Goal: Transaction & Acquisition: Download file/media

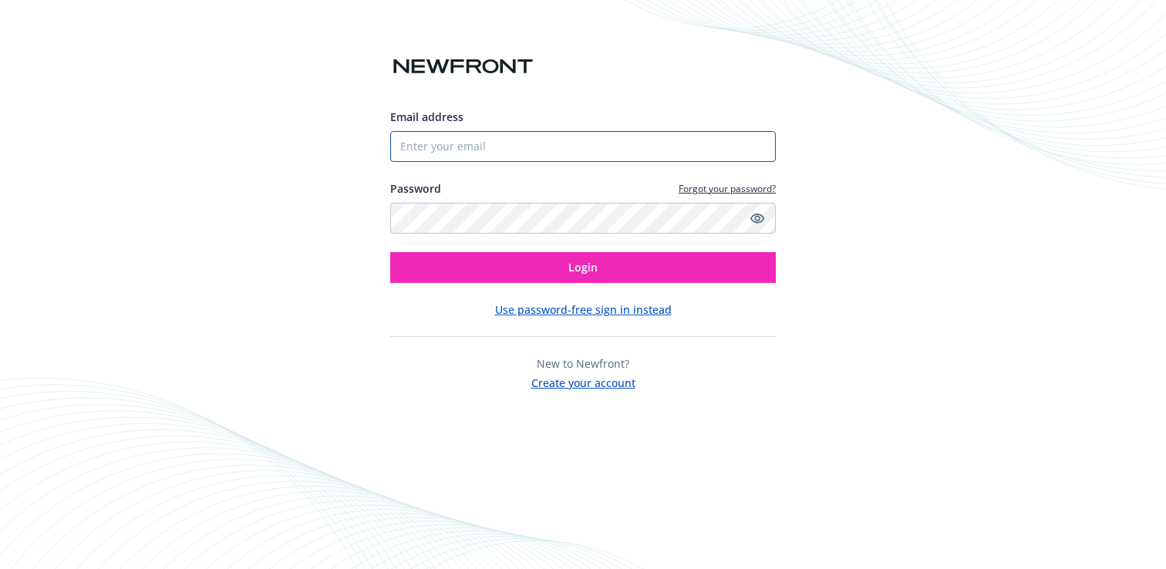
type input "[EMAIL_ADDRESS][PERSON_NAME][DOMAIN_NAME]"
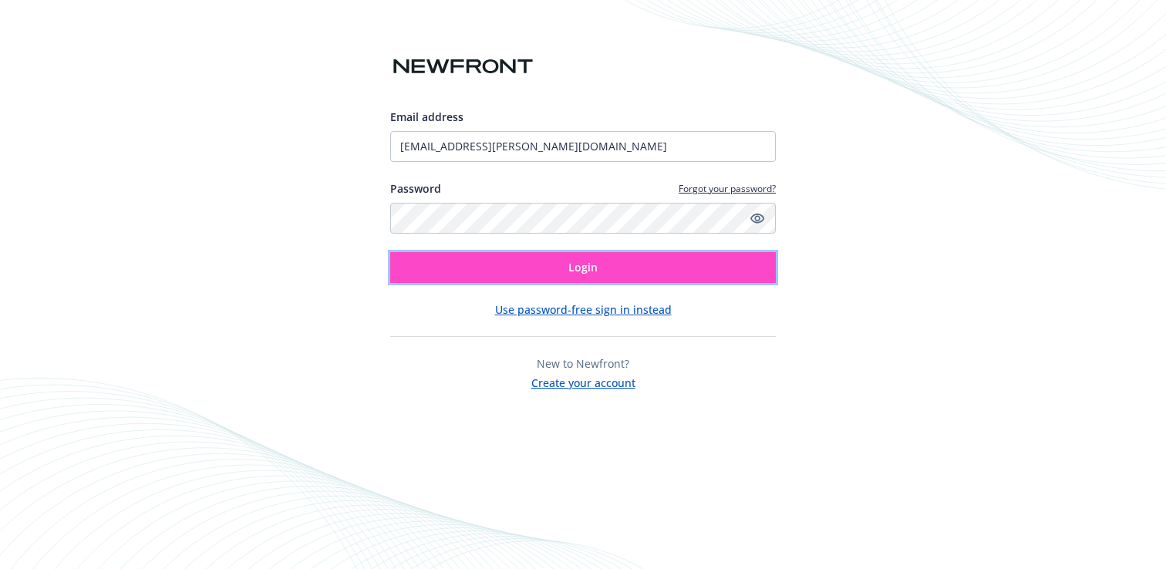
click at [577, 271] on span "Login" at bounding box center [582, 267] width 29 height 15
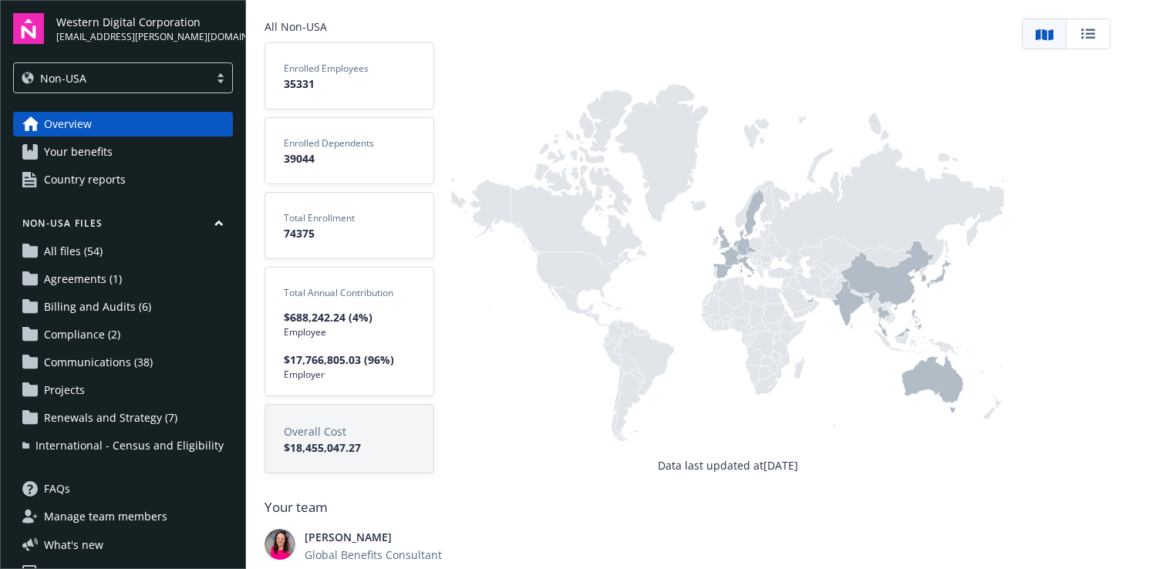
click at [571, 253] on icon at bounding box center [544, 245] width 161 height 130
click at [102, 172] on span "Country reports" at bounding box center [85, 179] width 82 height 25
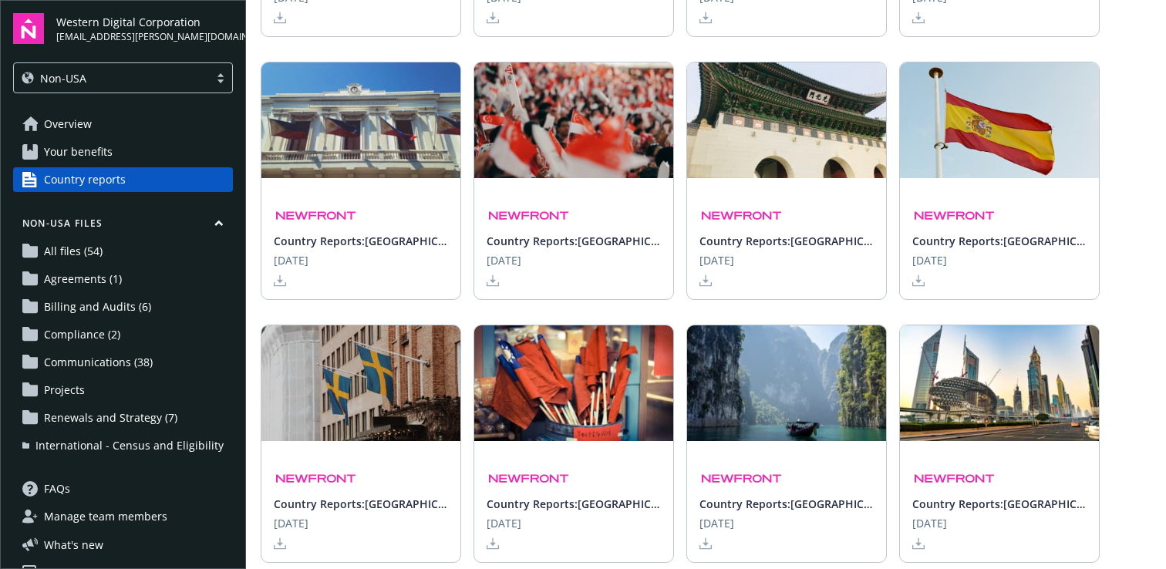
scroll to position [29, 0]
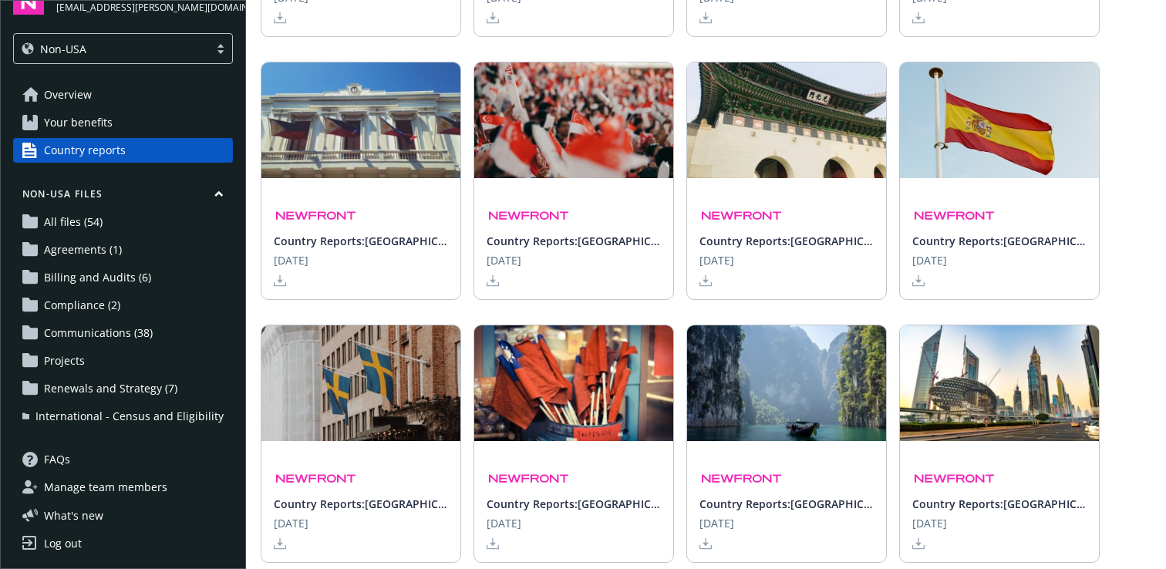
click at [145, 271] on span "Billing and Audits (6)" at bounding box center [97, 277] width 107 height 25
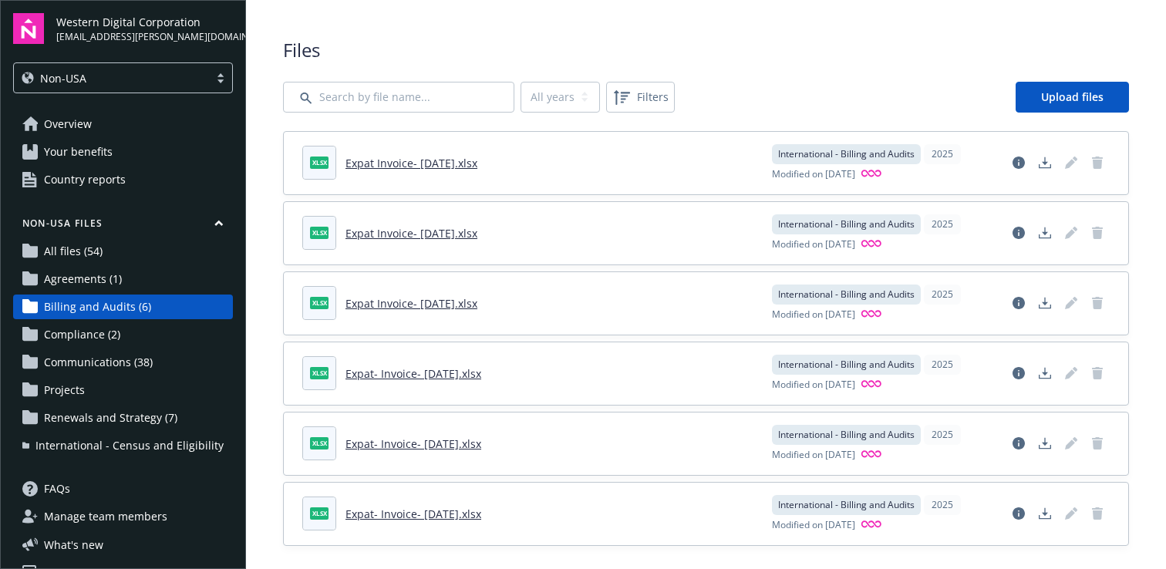
click at [129, 251] on link "All files (54)" at bounding box center [123, 251] width 220 height 25
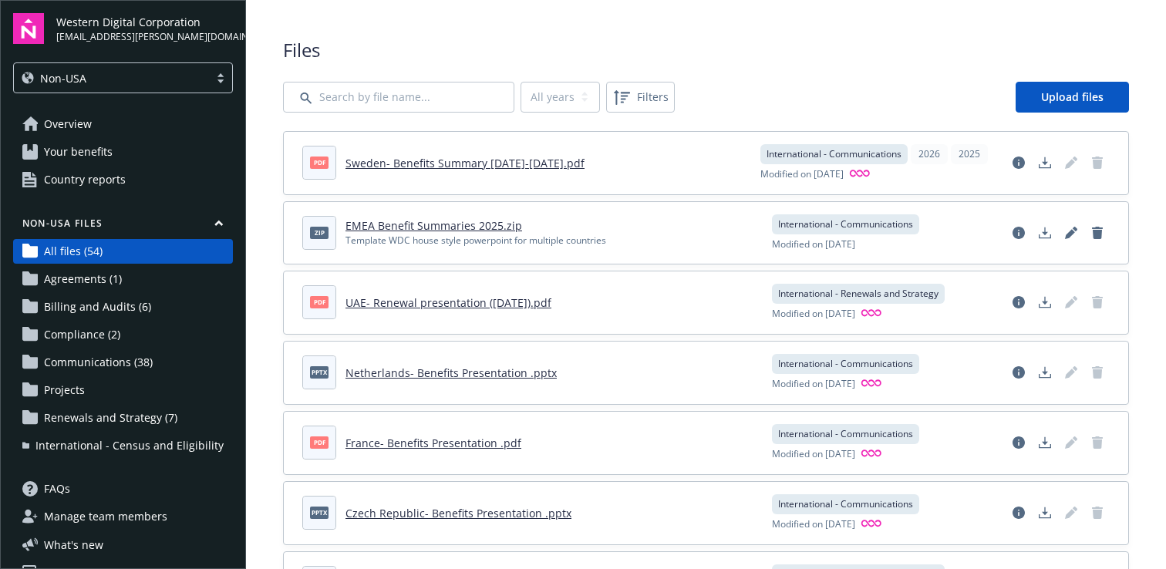
click at [126, 279] on link "Agreements (1)" at bounding box center [123, 279] width 220 height 25
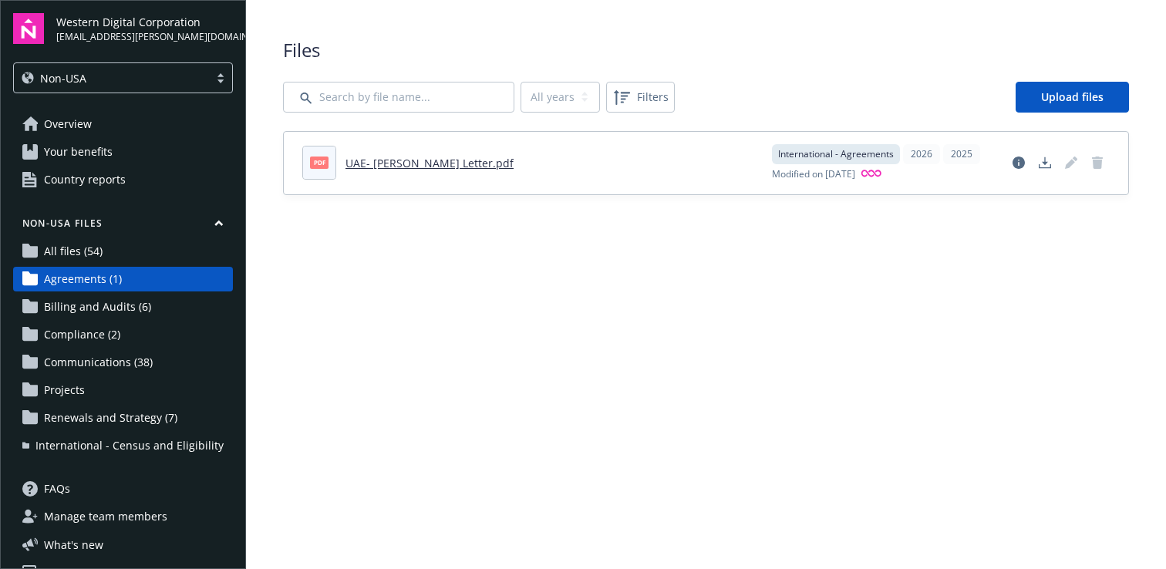
click at [116, 412] on span "Renewals and Strategy (7)" at bounding box center [110, 418] width 133 height 25
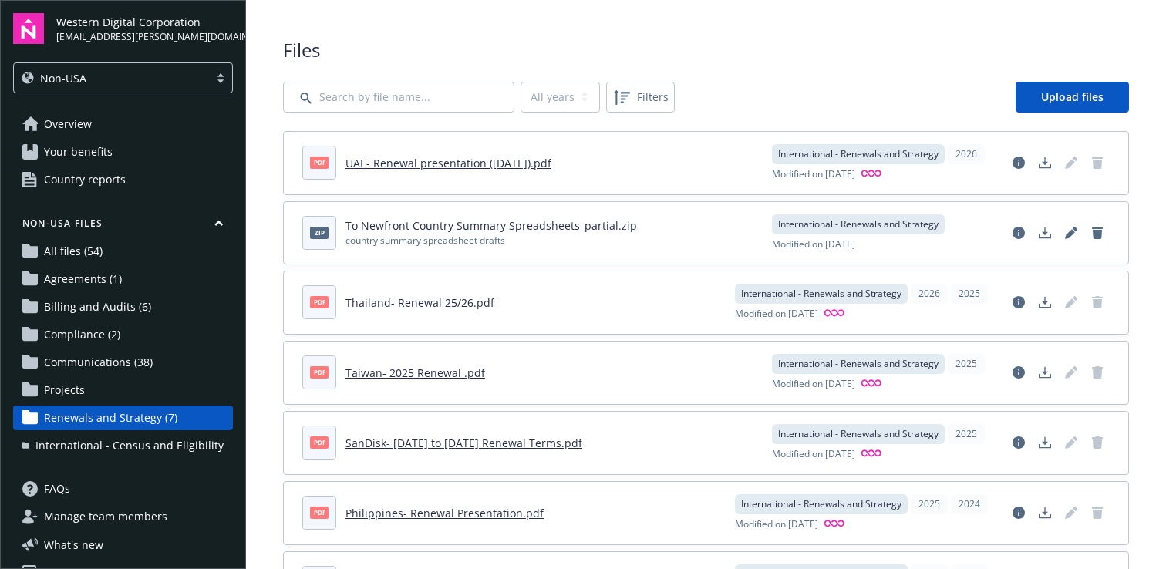
click at [133, 452] on span "International - Census and Eligibility" at bounding box center [129, 445] width 188 height 25
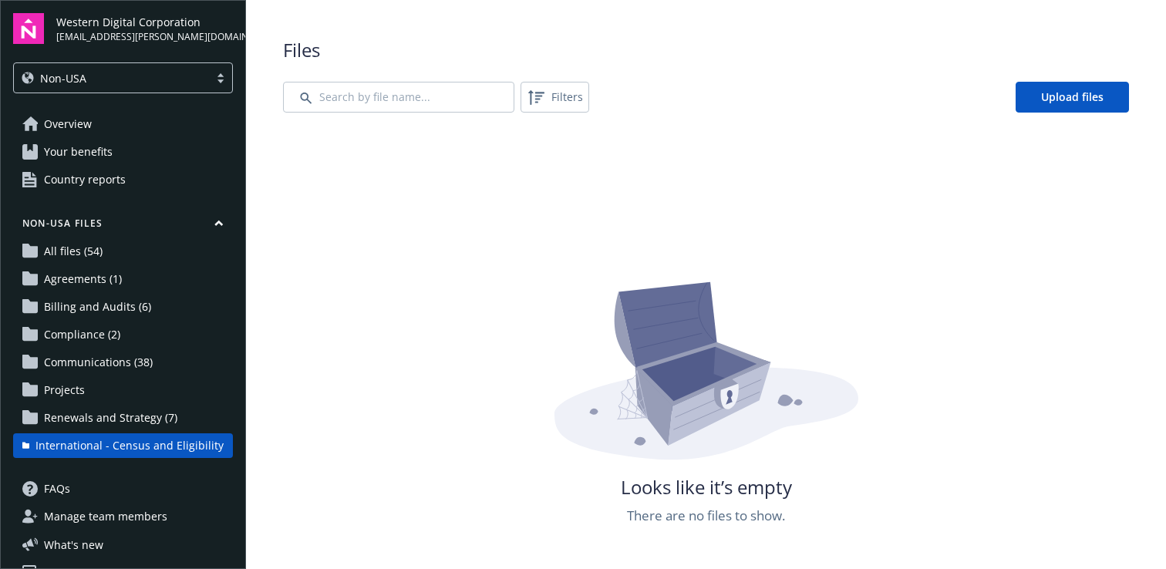
click at [133, 355] on span "Communications (38)" at bounding box center [98, 362] width 109 height 25
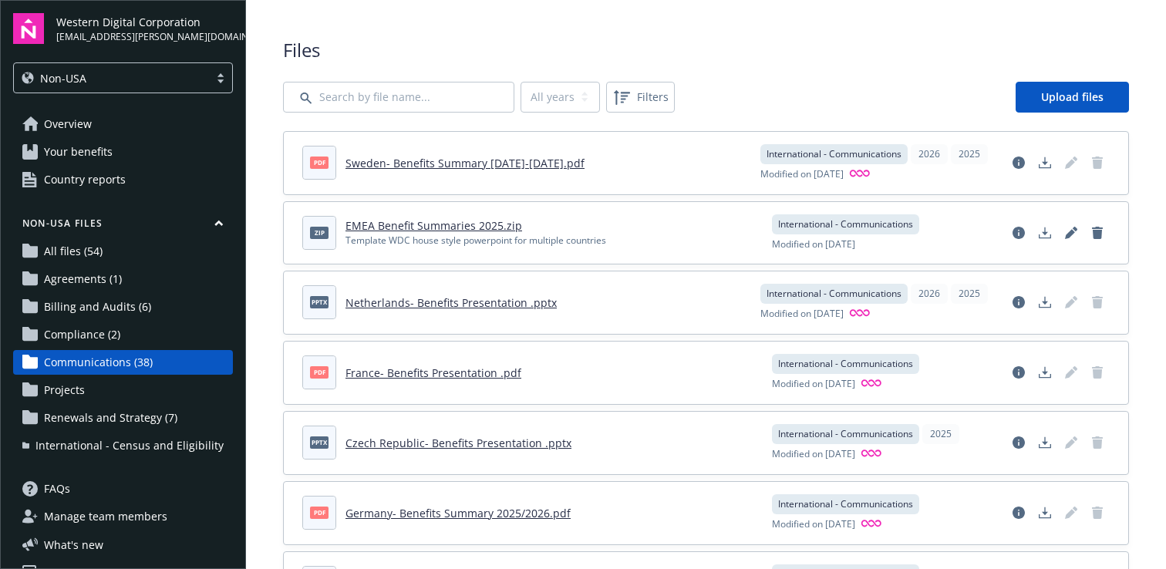
click at [108, 150] on span "Your benefits" at bounding box center [78, 152] width 69 height 25
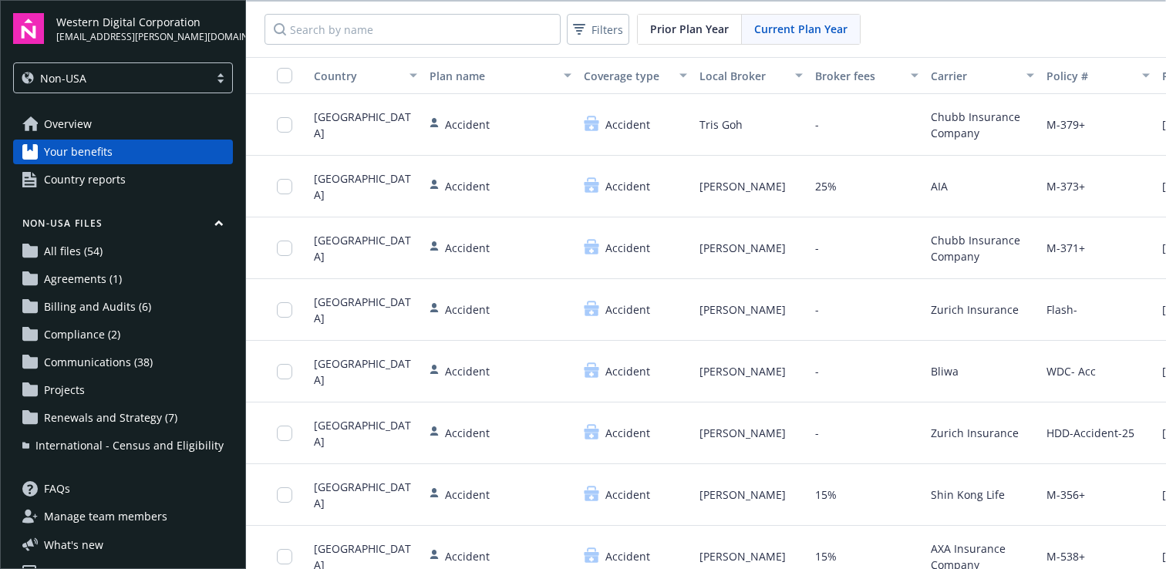
click at [99, 126] on link "Overview" at bounding box center [123, 124] width 220 height 25
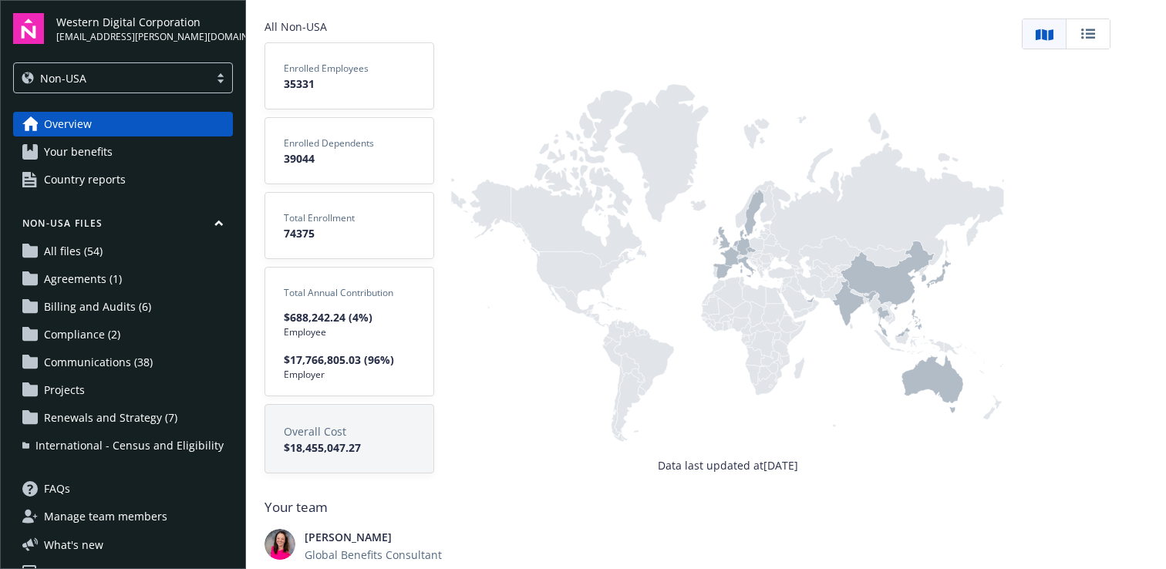
click at [143, 348] on div "Non-USA Files All files (54) Agreements (1) Billing and Audits (6) Compliance (…" at bounding box center [123, 337] width 220 height 241
click at [148, 181] on link "Country reports" at bounding box center [123, 179] width 220 height 25
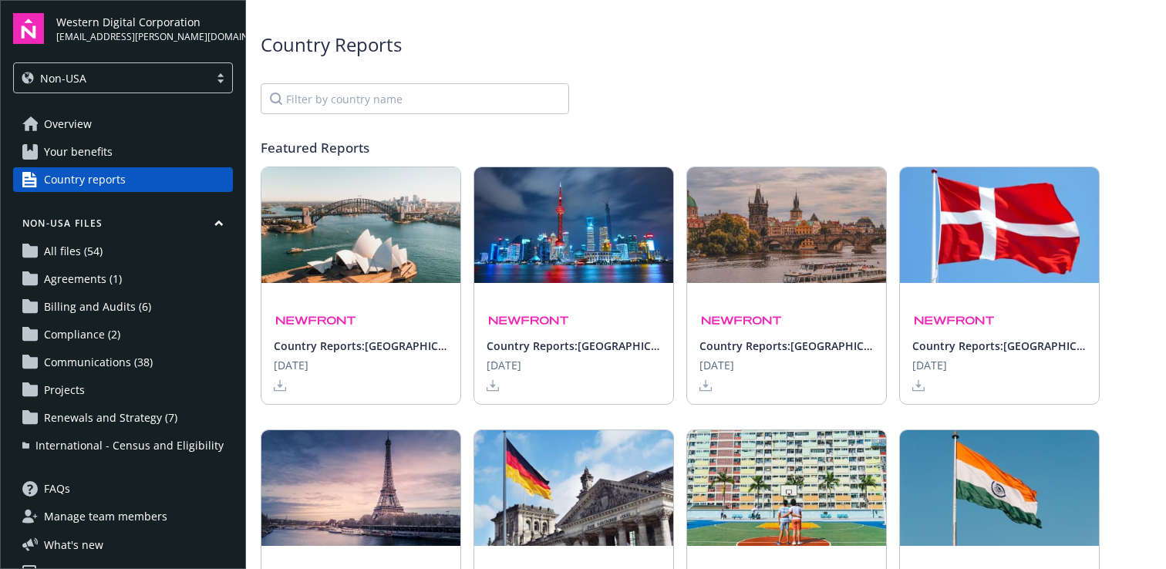
click at [156, 269] on link "Agreements (1)" at bounding box center [123, 279] width 220 height 25
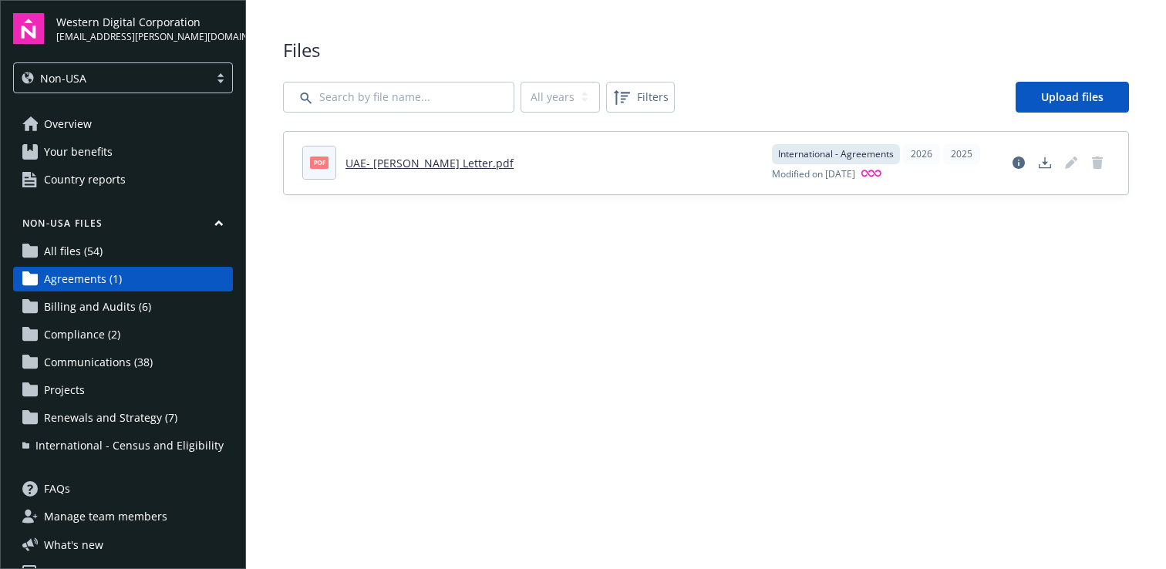
click at [143, 183] on link "Country reports" at bounding box center [123, 179] width 220 height 25
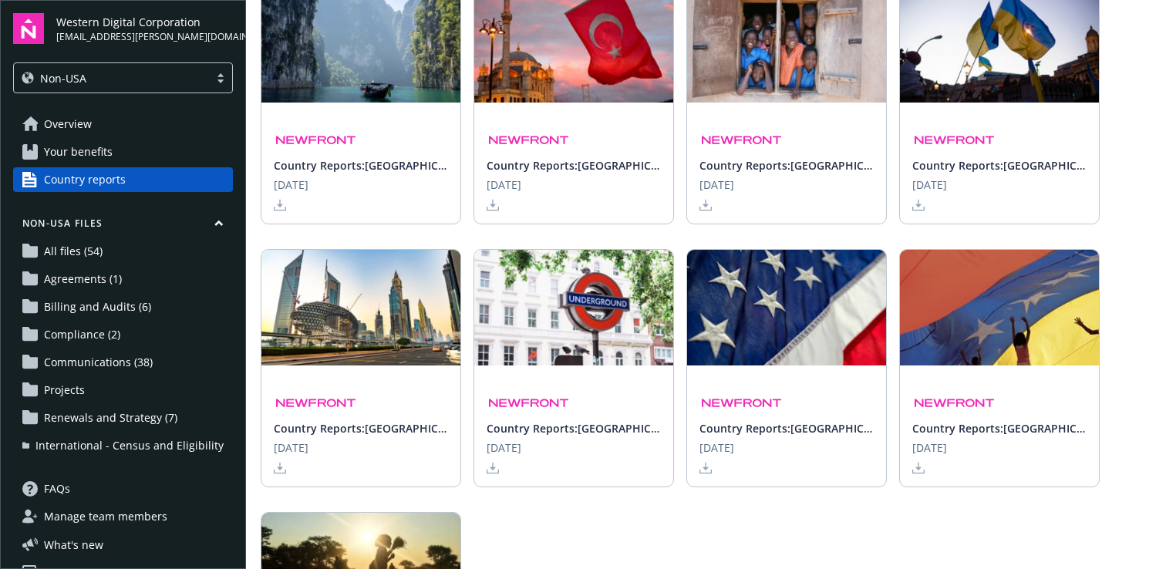
scroll to position [5941, 0]
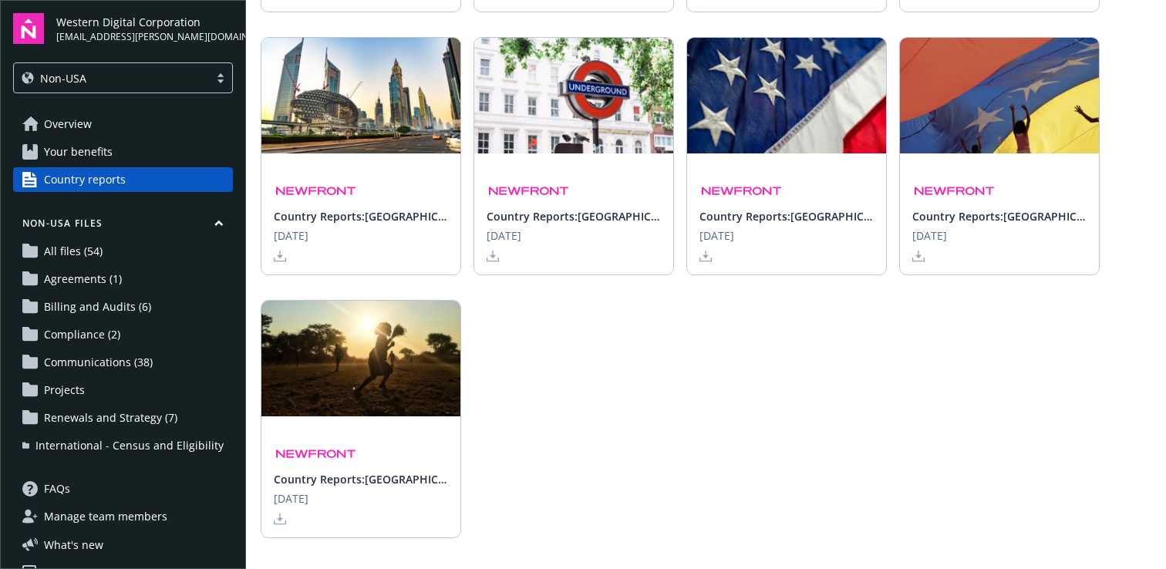
click at [776, 125] on img at bounding box center [786, 96] width 199 height 116
click at [169, 400] on link "Projects" at bounding box center [123, 390] width 220 height 25
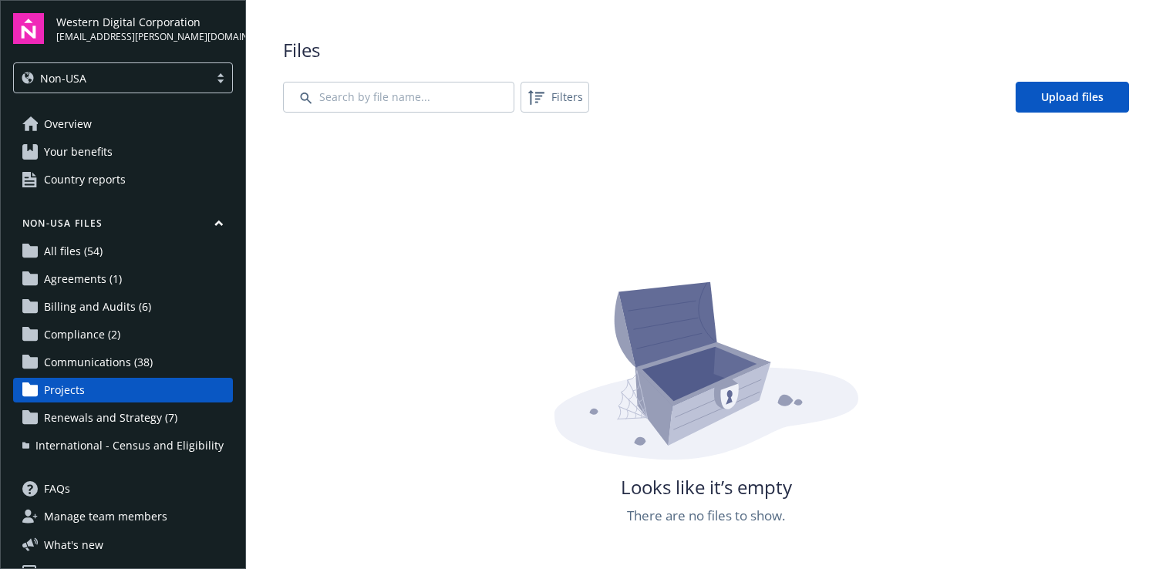
click at [172, 417] on span "Renewals and Strategy (7)" at bounding box center [110, 418] width 133 height 25
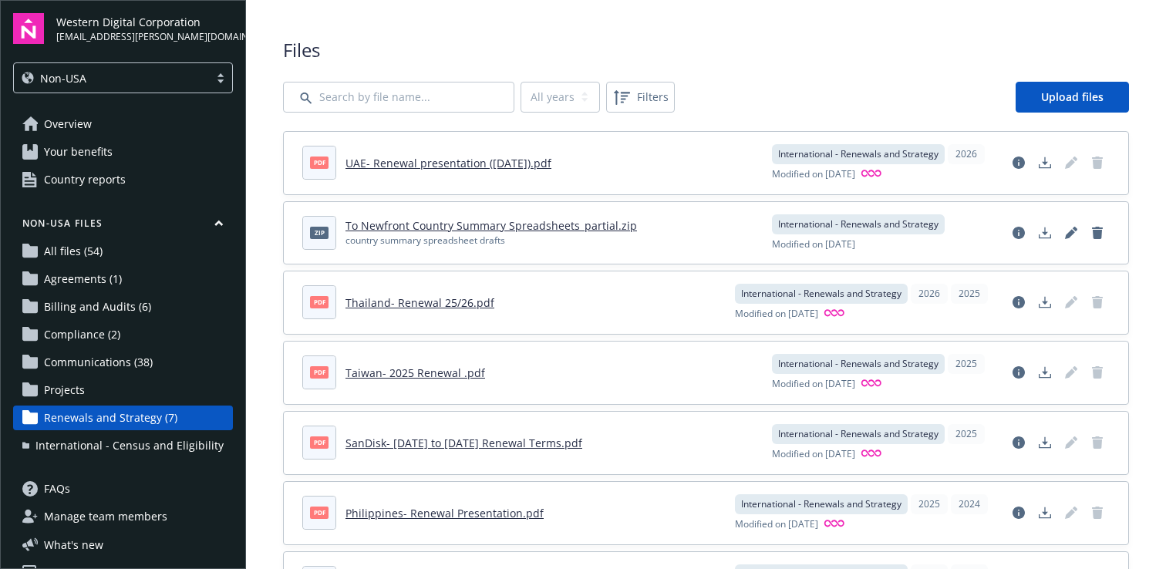
click at [75, 114] on span "Overview" at bounding box center [68, 124] width 48 height 25
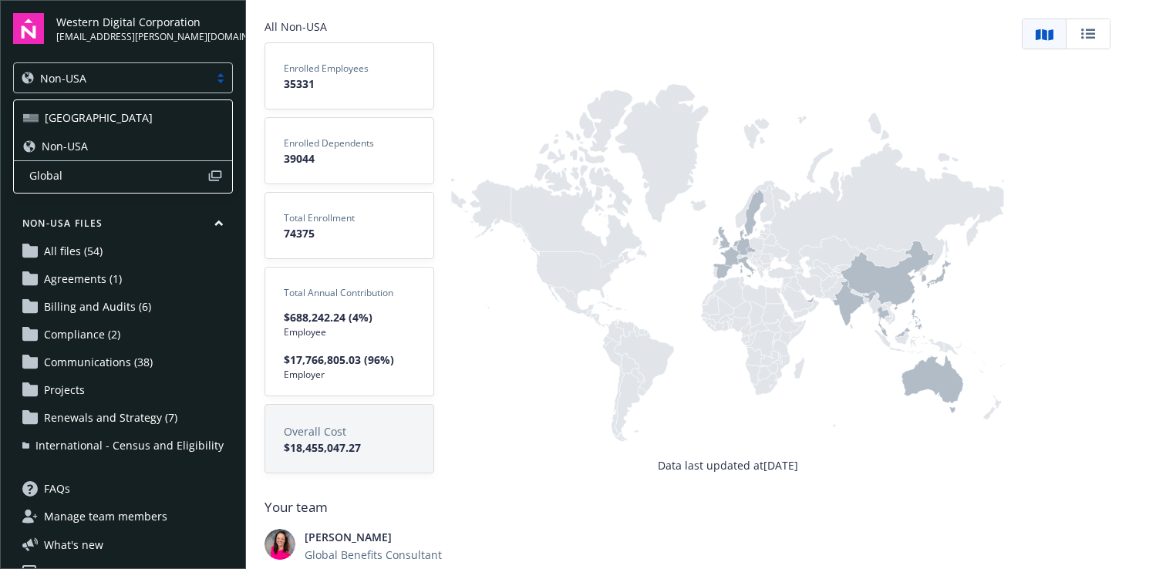
click at [118, 89] on div "Non-USA" at bounding box center [123, 77] width 220 height 31
click at [99, 113] on div "[GEOGRAPHIC_DATA]" at bounding box center [123, 117] width 200 height 16
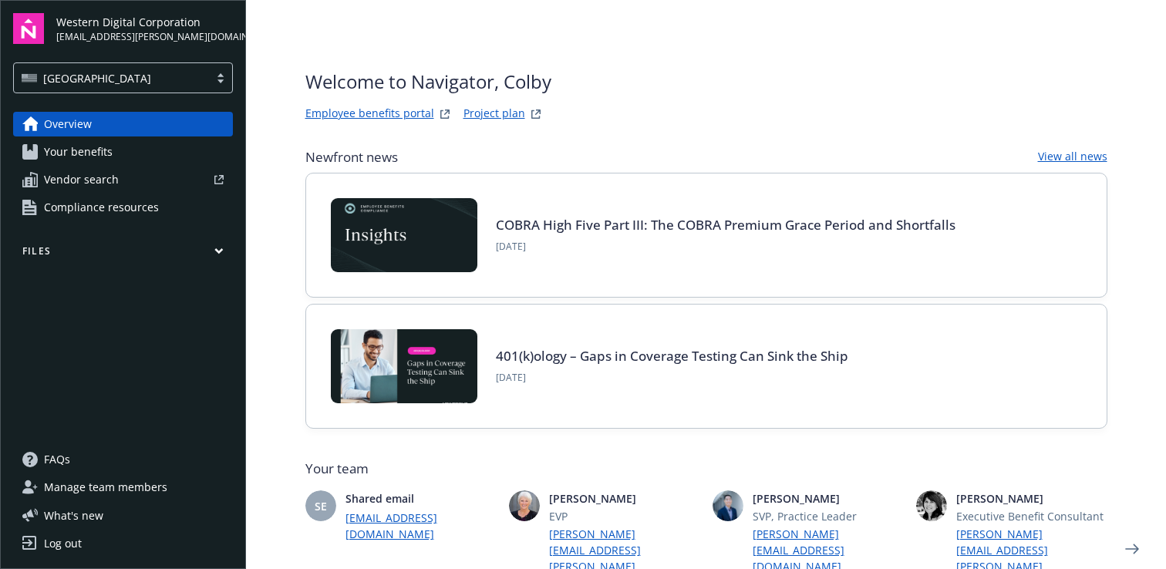
click at [212, 258] on button "Files" at bounding box center [123, 253] width 220 height 19
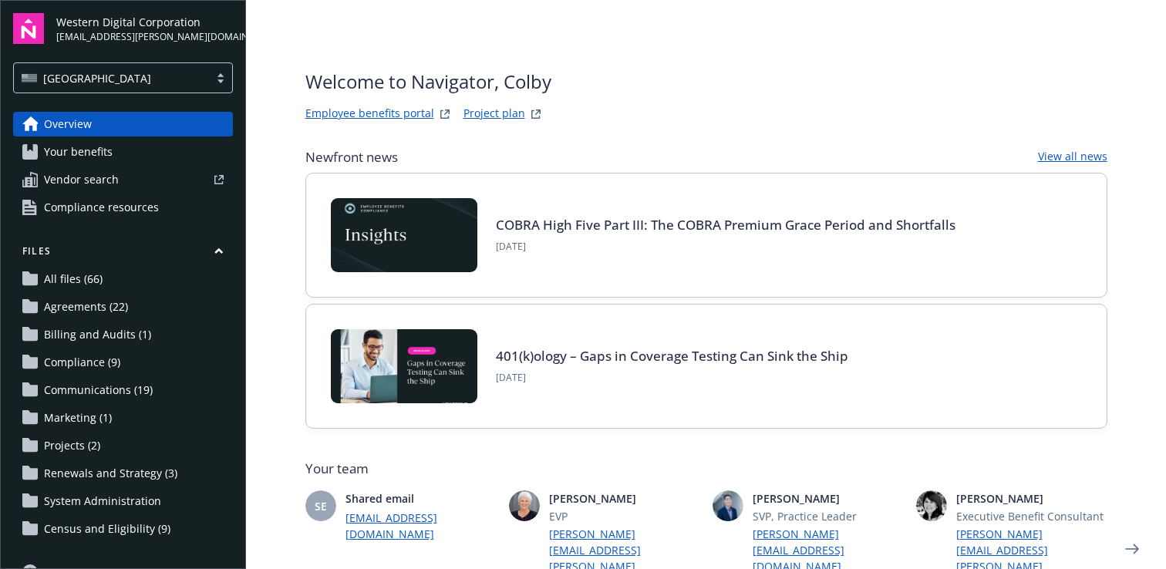
click at [218, 255] on button "Files" at bounding box center [123, 253] width 220 height 19
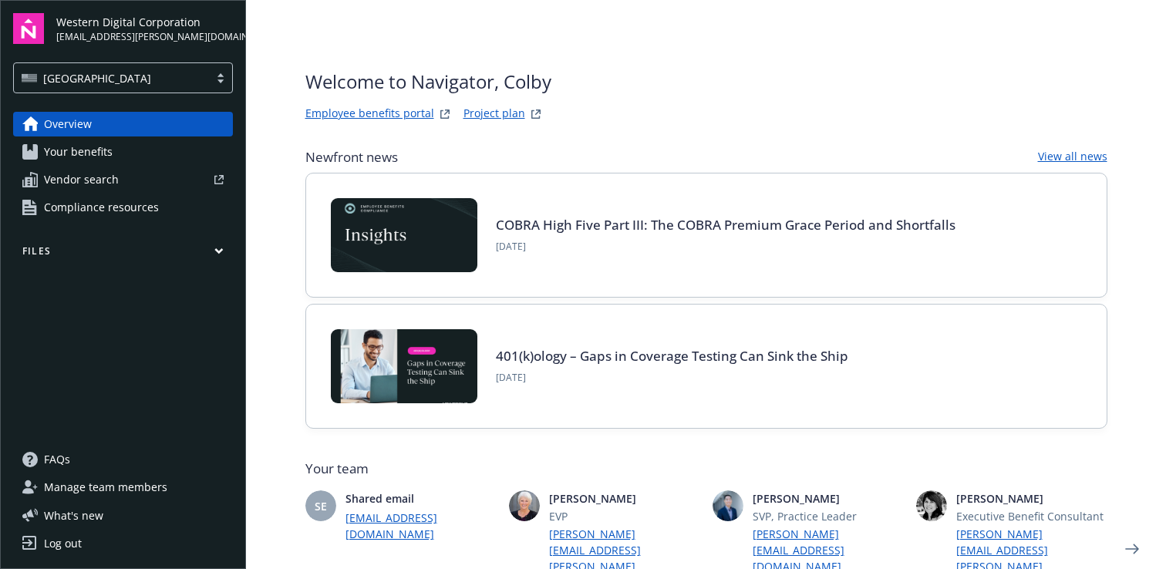
click at [122, 119] on link "Overview" at bounding box center [123, 124] width 220 height 25
click at [116, 242] on div "Overview Your benefits Vendor search Compliance resources Files" at bounding box center [123, 270] width 220 height 317
click at [117, 251] on button "Files" at bounding box center [123, 253] width 220 height 19
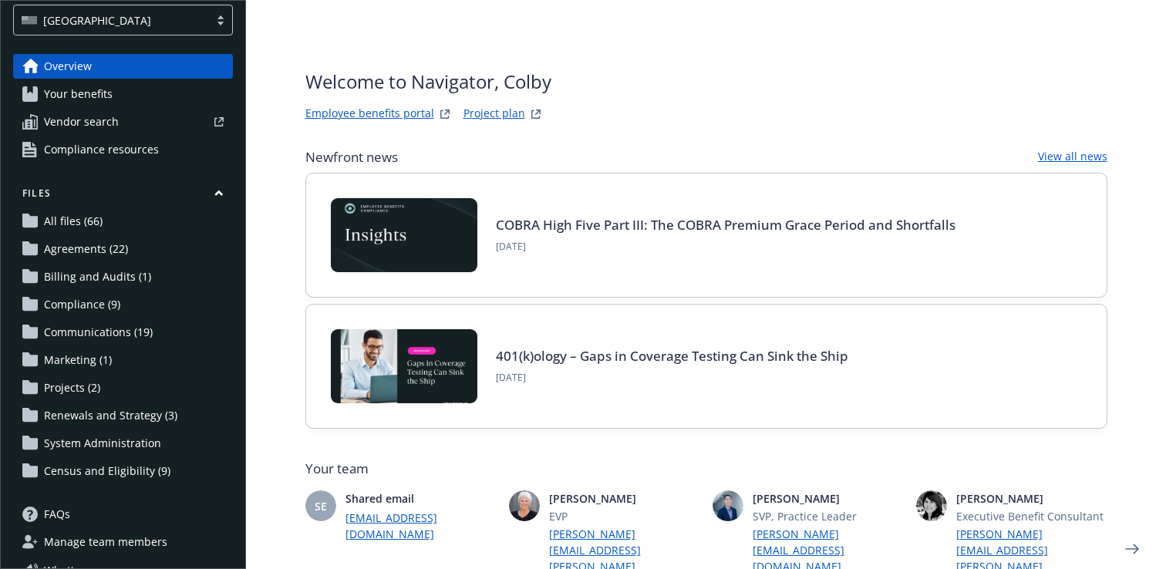
scroll to position [103, 0]
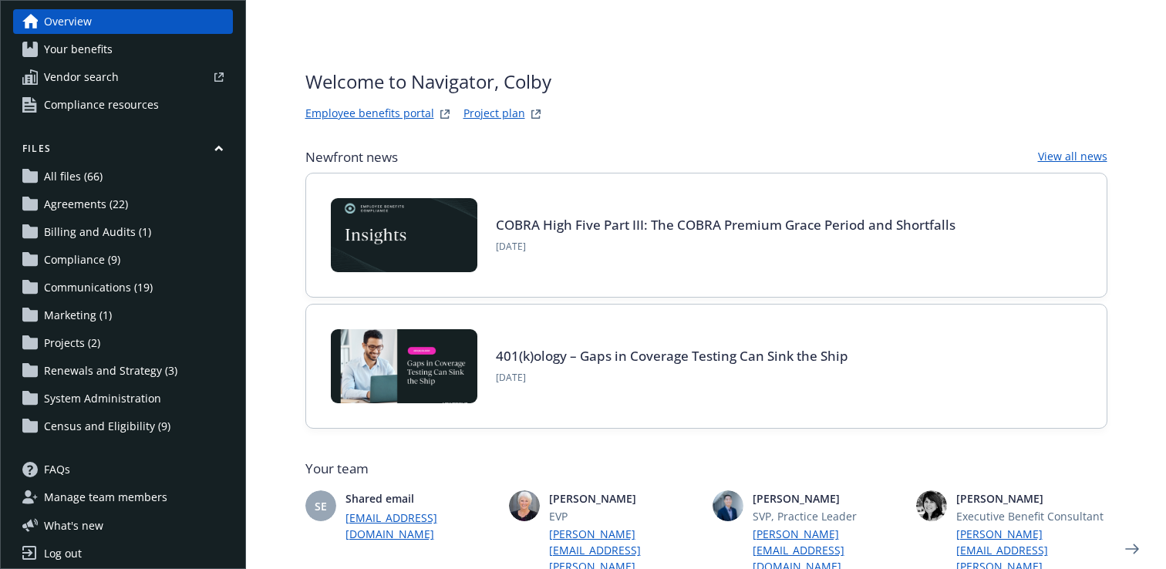
click at [150, 432] on span "Census and Eligibility (9)" at bounding box center [107, 426] width 126 height 25
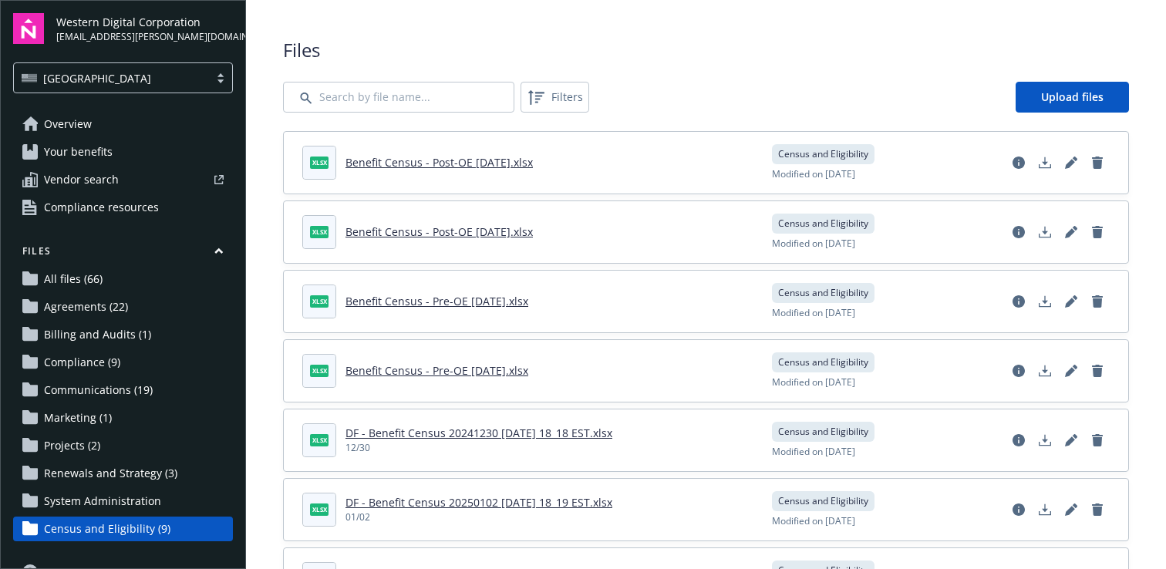
scroll to position [217, 0]
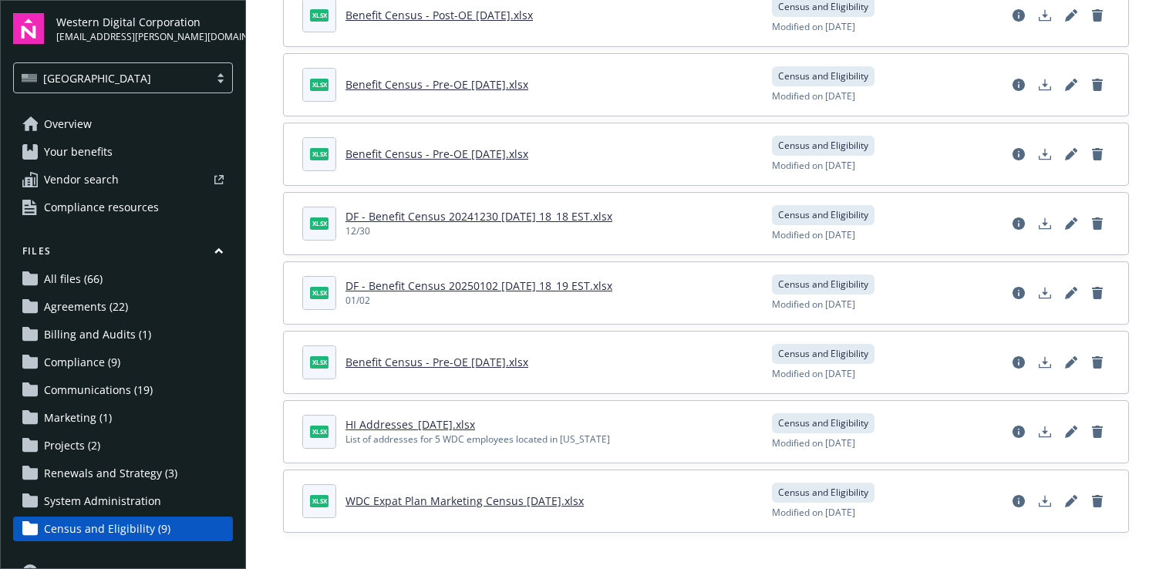
click at [136, 378] on span "Communications (19)" at bounding box center [98, 390] width 109 height 25
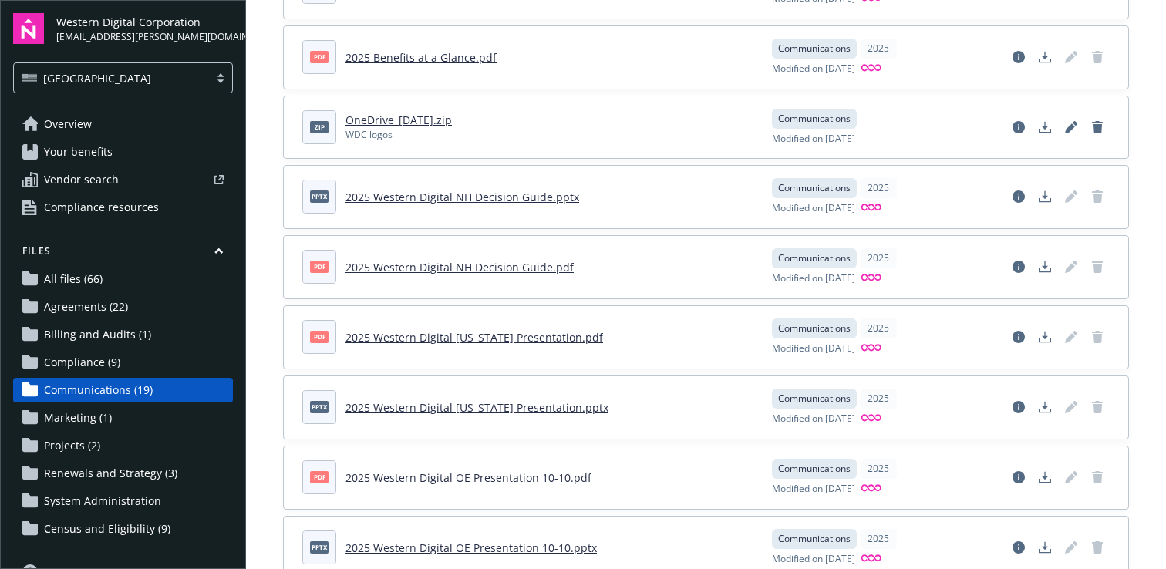
scroll to position [923, 0]
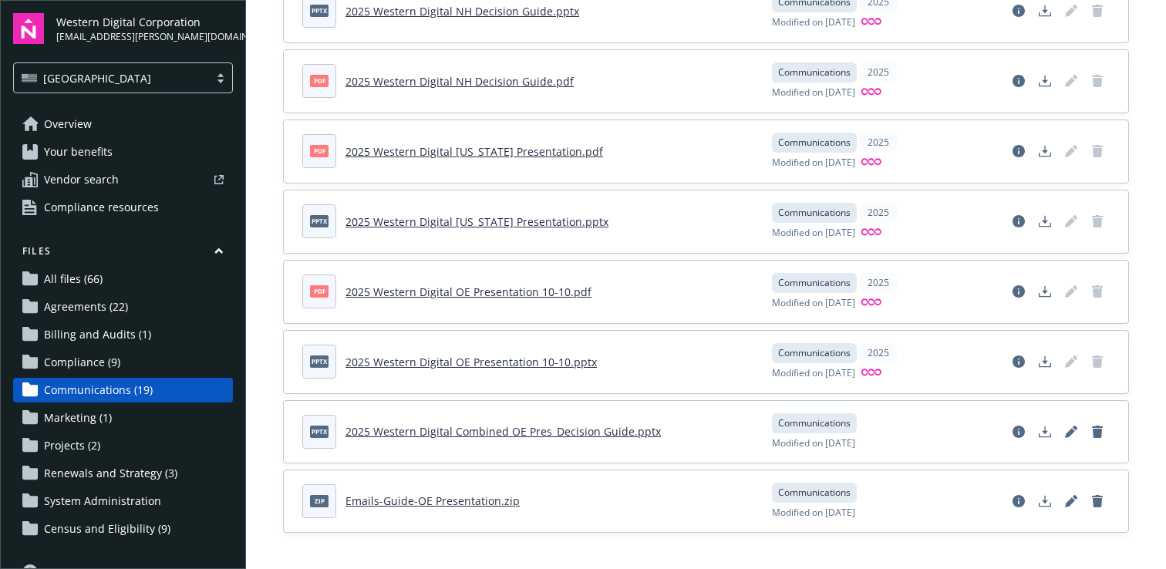
click at [151, 267] on link "All files (66)" at bounding box center [123, 279] width 220 height 25
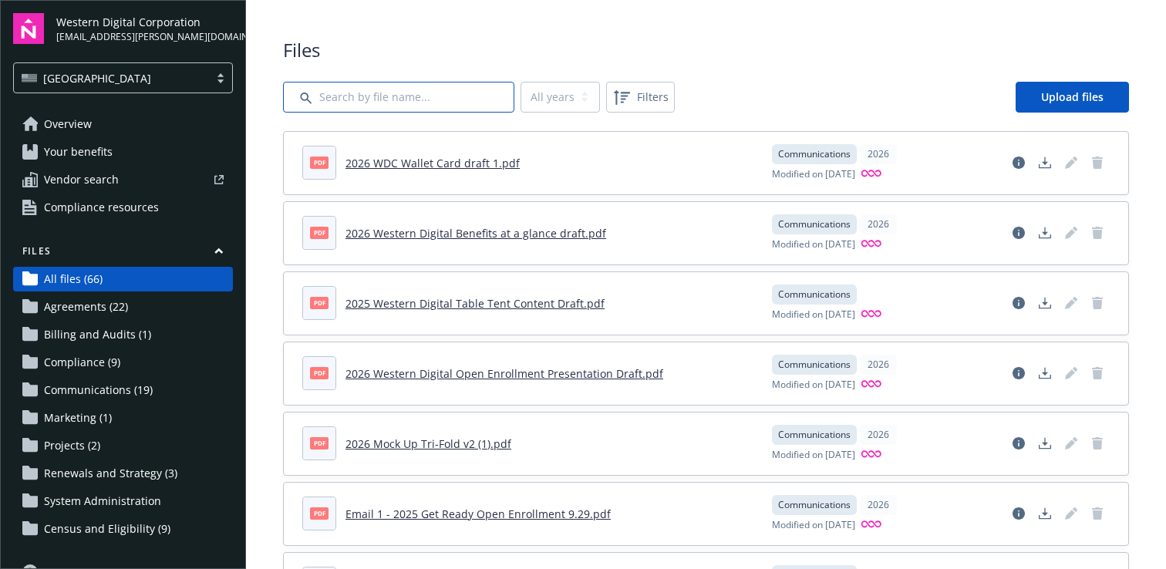
click at [428, 99] on input "Search by file name..." at bounding box center [398, 97] width 231 height 31
type input "EAP"
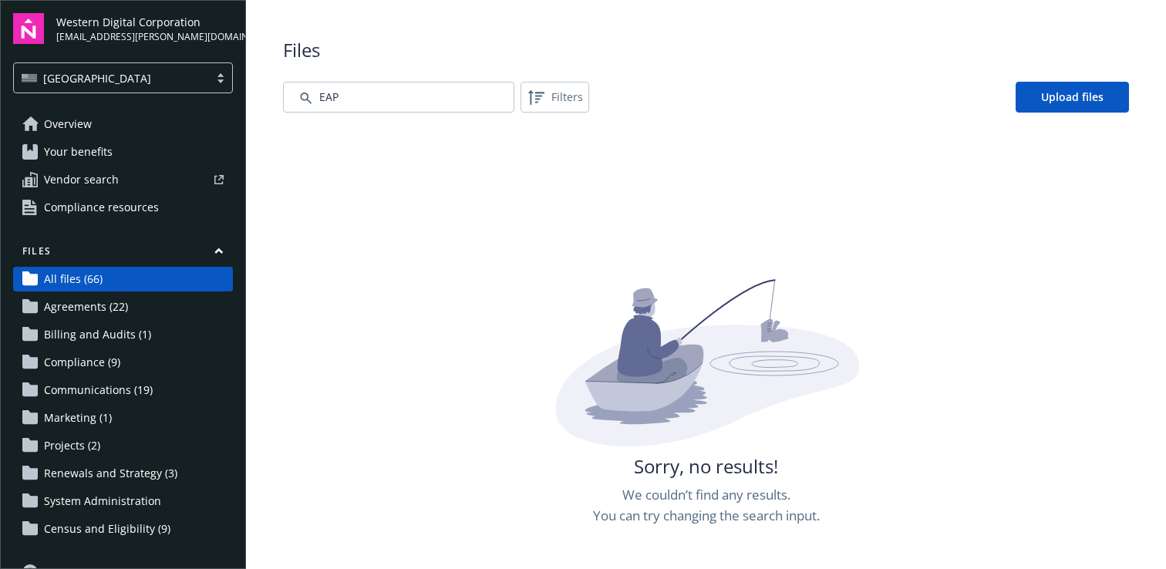
click at [104, 139] on div "Overview Your benefits Vendor search Compliance resources" at bounding box center [123, 166] width 220 height 108
click at [103, 160] on span "Your benefits" at bounding box center [78, 152] width 69 height 25
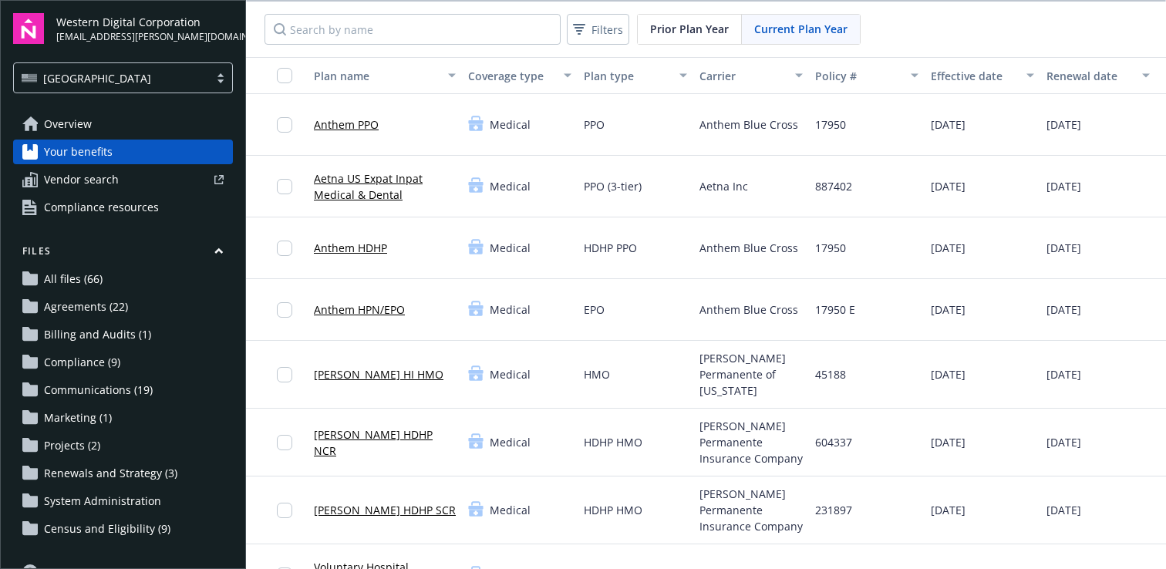
click at [105, 123] on link "Overview" at bounding box center [123, 124] width 220 height 25
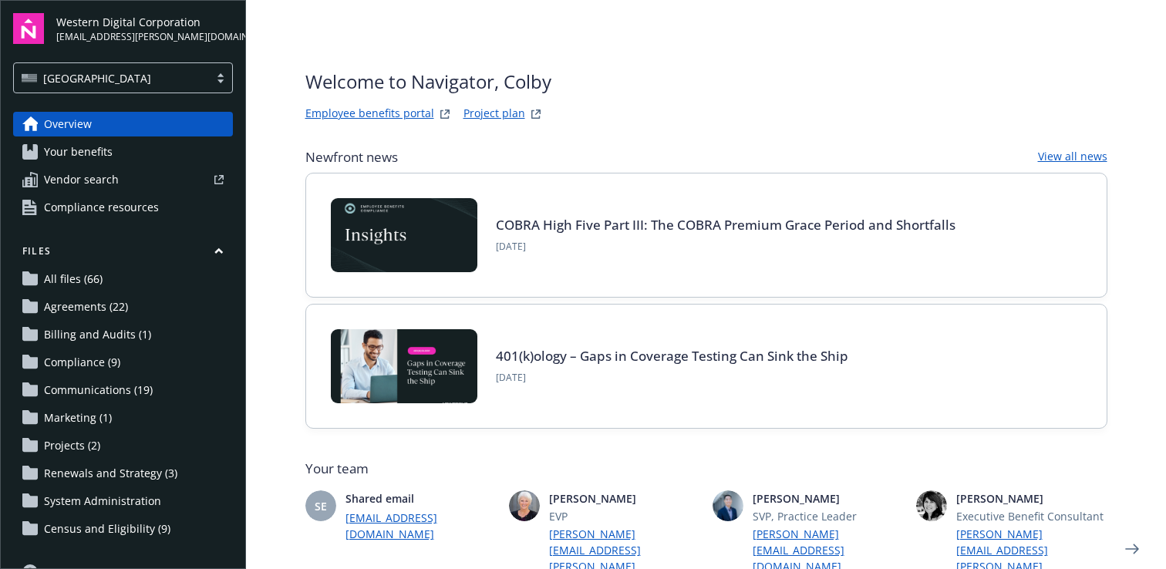
click at [101, 83] on div "[GEOGRAPHIC_DATA]" at bounding box center [112, 78] width 180 height 16
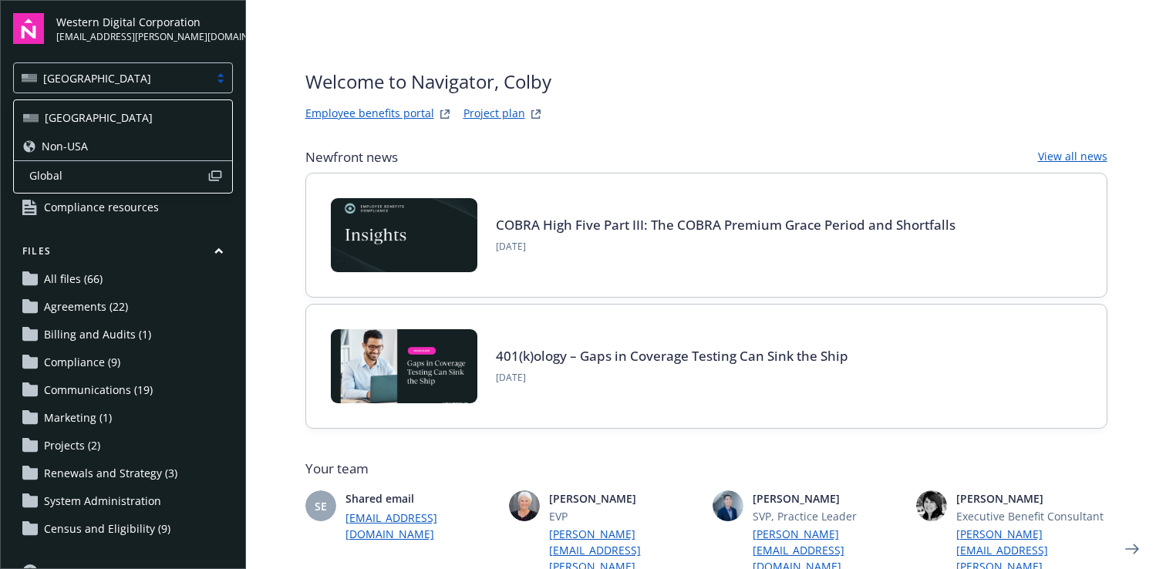
click at [93, 148] on div "Non-USA" at bounding box center [123, 146] width 200 height 16
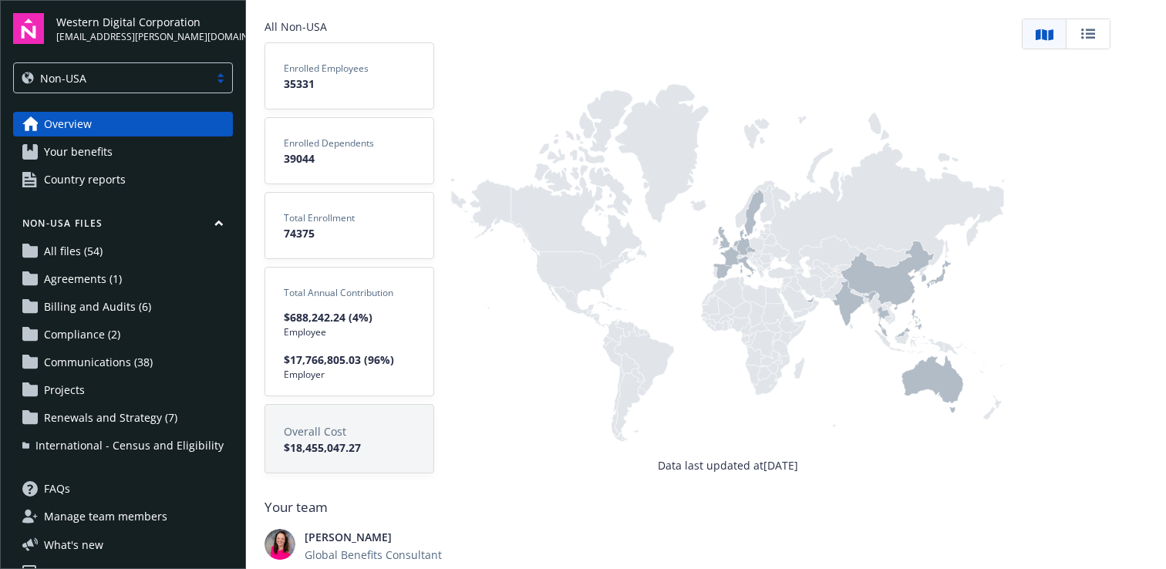
click at [117, 252] on link "All files (54)" at bounding box center [123, 251] width 220 height 25
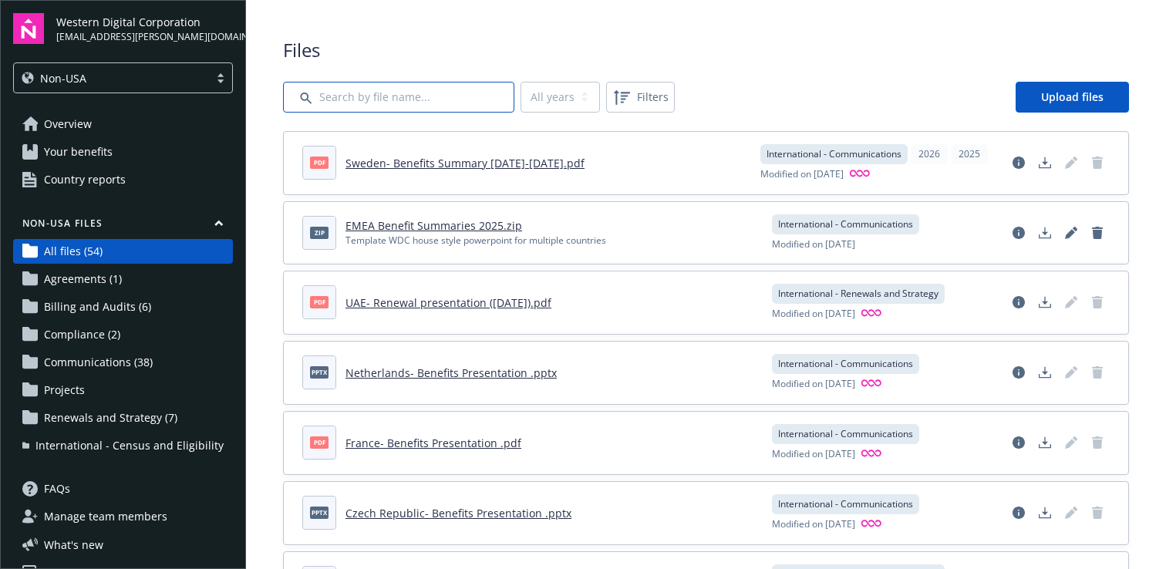
click at [412, 95] on input "Search by file name..." at bounding box center [398, 97] width 231 height 31
type input "EAP"
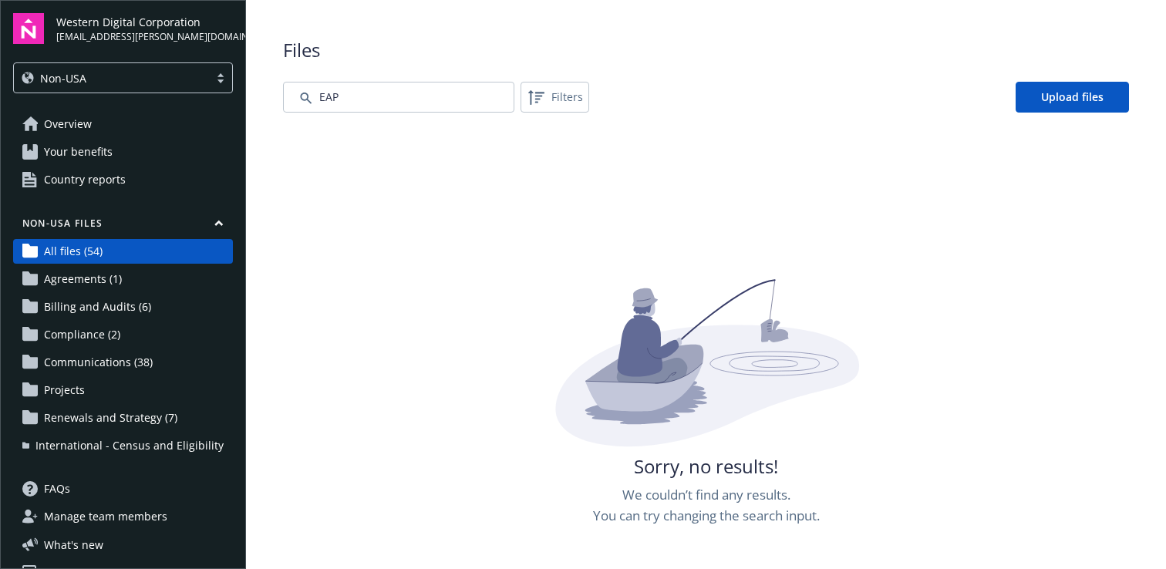
click at [113, 82] on div "Non-USA" at bounding box center [112, 78] width 180 height 16
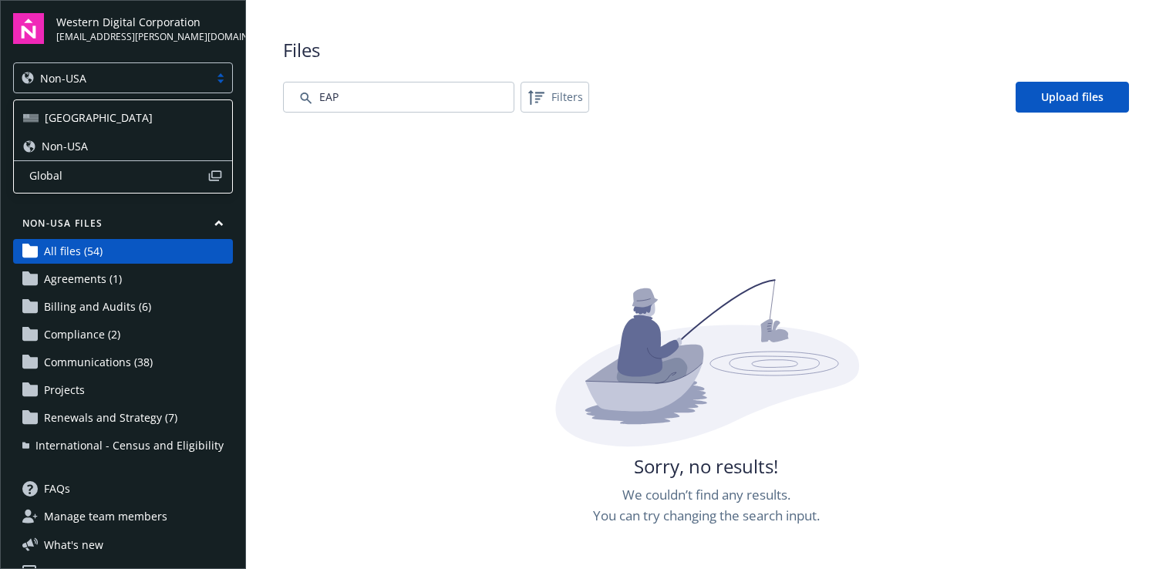
click at [96, 115] on div "[GEOGRAPHIC_DATA]" at bounding box center [123, 117] width 200 height 16
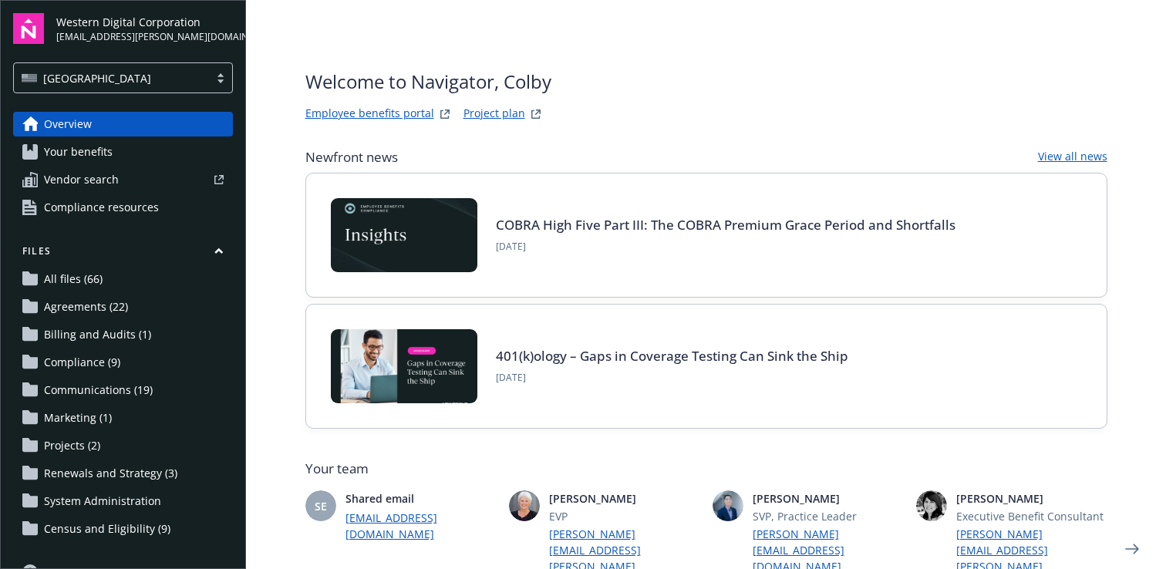
click at [123, 159] on link "Your benefits" at bounding box center [123, 152] width 220 height 25
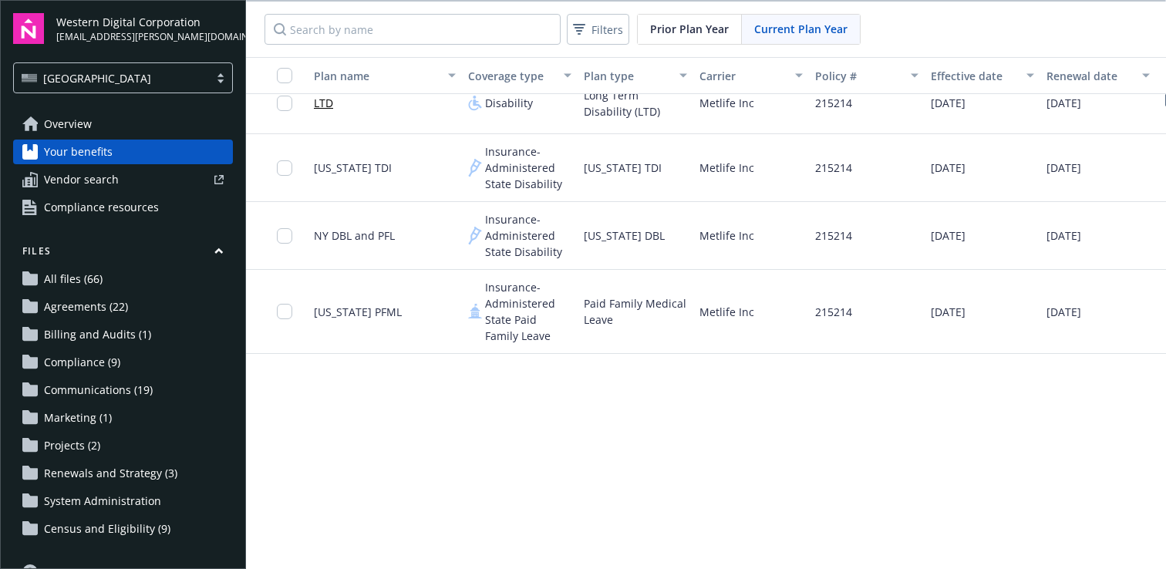
scroll to position [1139, 0]
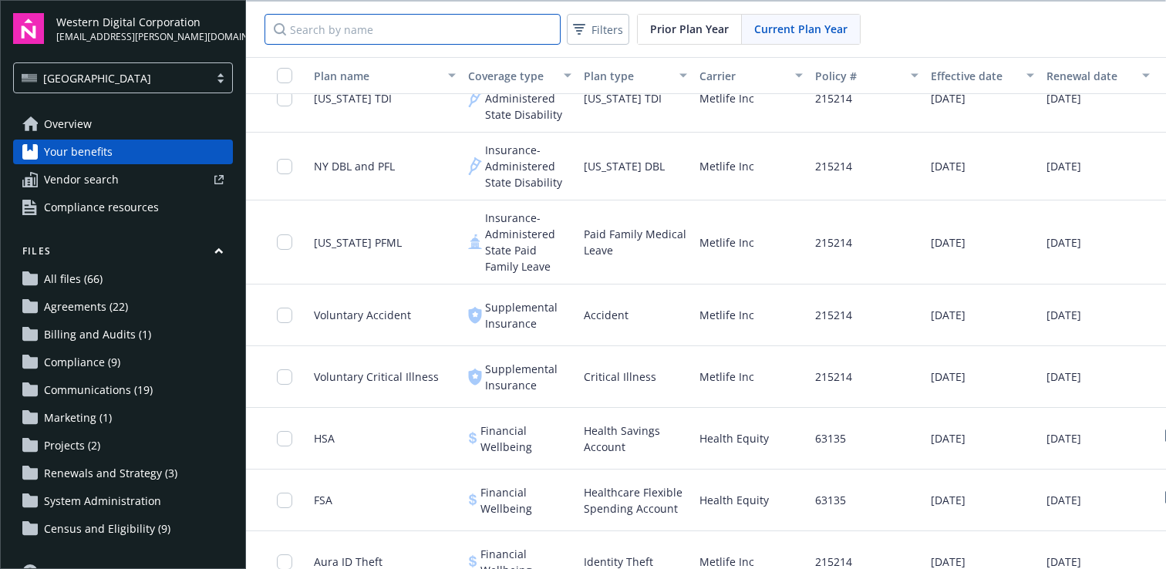
click at [355, 18] on input "Search by name" at bounding box center [412, 29] width 296 height 31
type input "EAP"
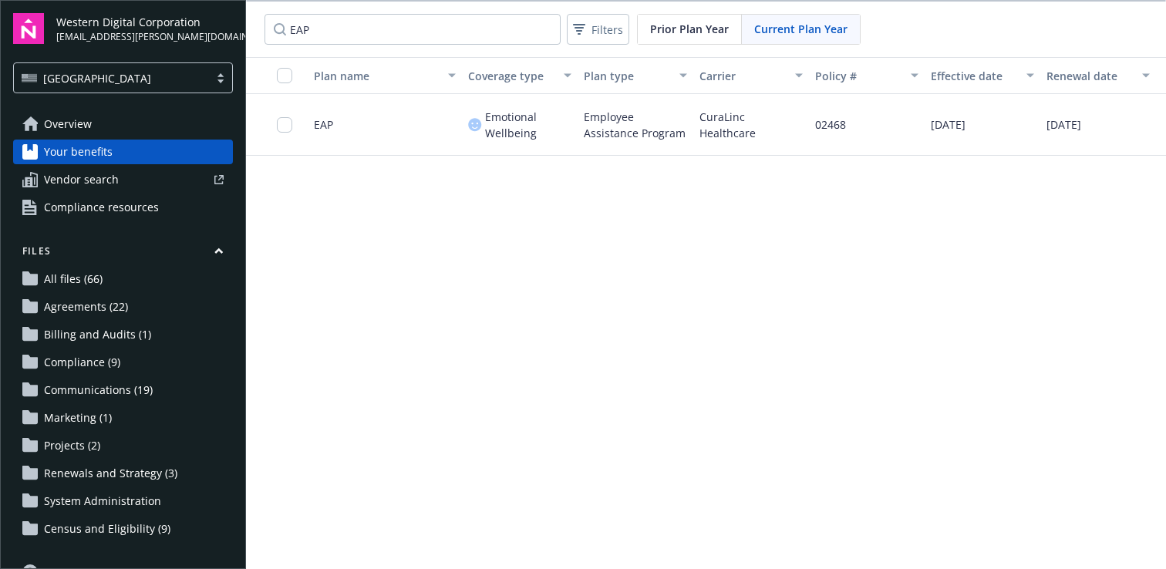
click at [325, 123] on span "EAP" at bounding box center [323, 124] width 19 height 16
click at [622, 120] on span "Employee Assistance Program" at bounding box center [635, 125] width 103 height 32
click at [705, 130] on span "CuraLinc Healthcare" at bounding box center [750, 125] width 103 height 32
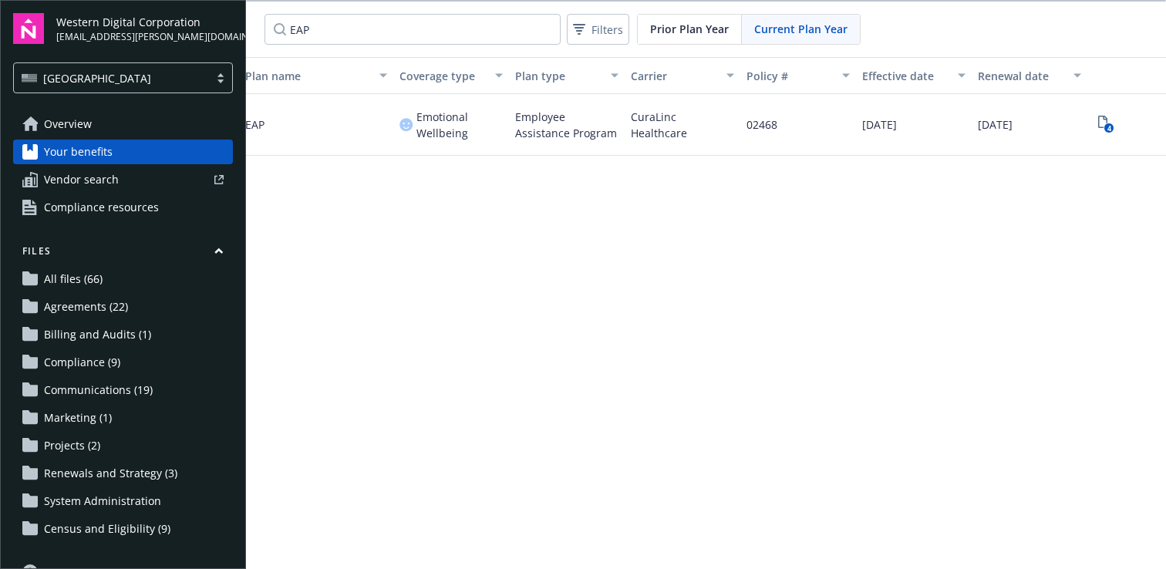
scroll to position [0, 106]
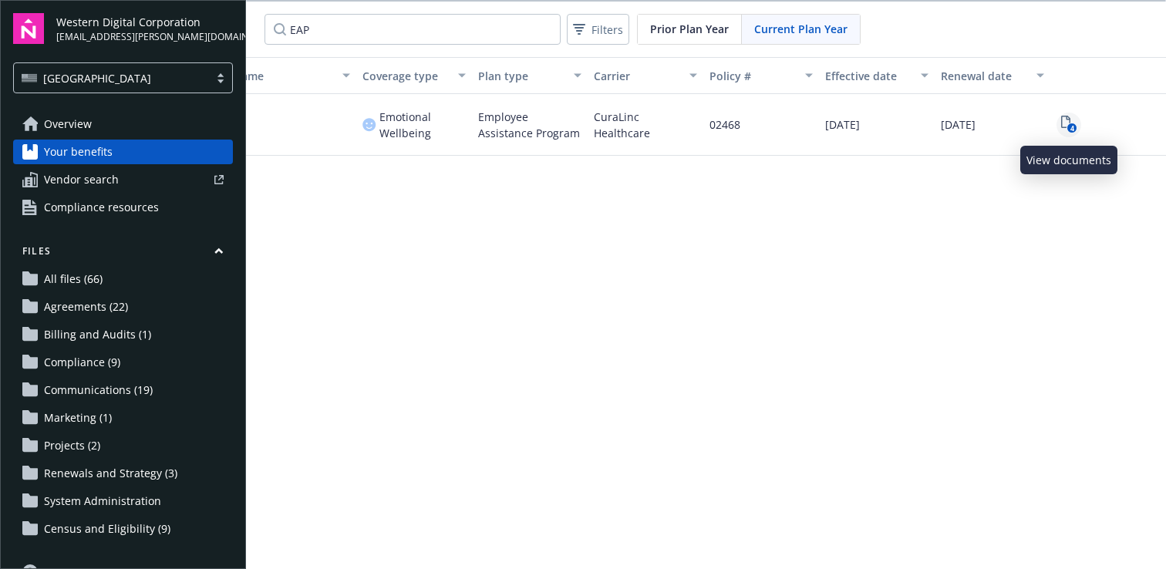
click at [1066, 124] on icon "4" at bounding box center [1069, 125] width 16 height 18
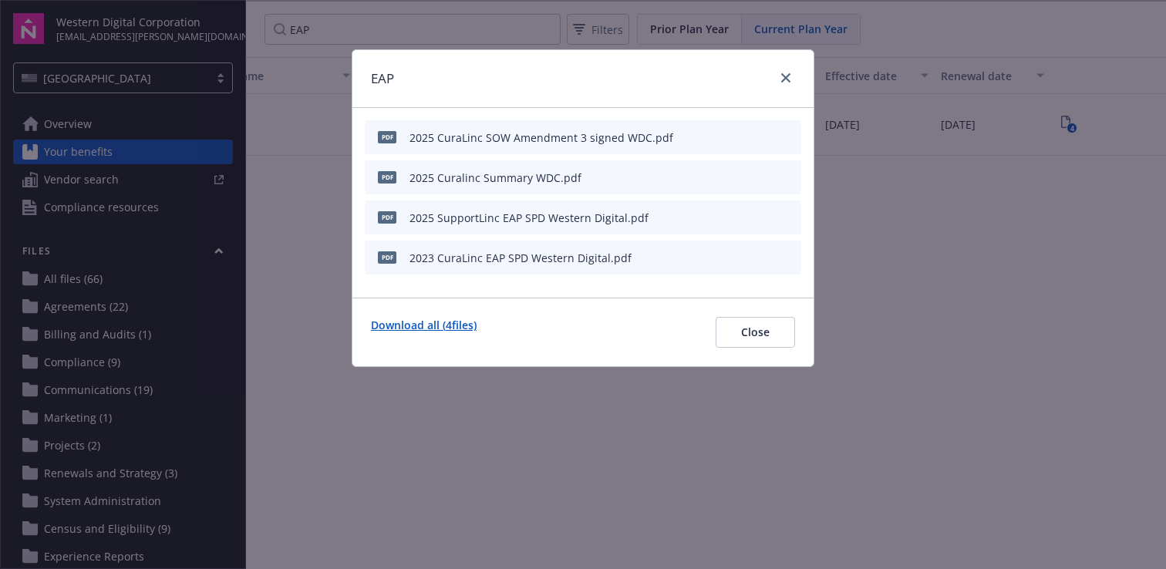
click at [452, 333] on link "Download all ( 4 files)" at bounding box center [424, 332] width 106 height 31
click at [782, 80] on icon "close" at bounding box center [785, 77] width 9 height 9
